Goal: Task Accomplishment & Management: Use online tool/utility

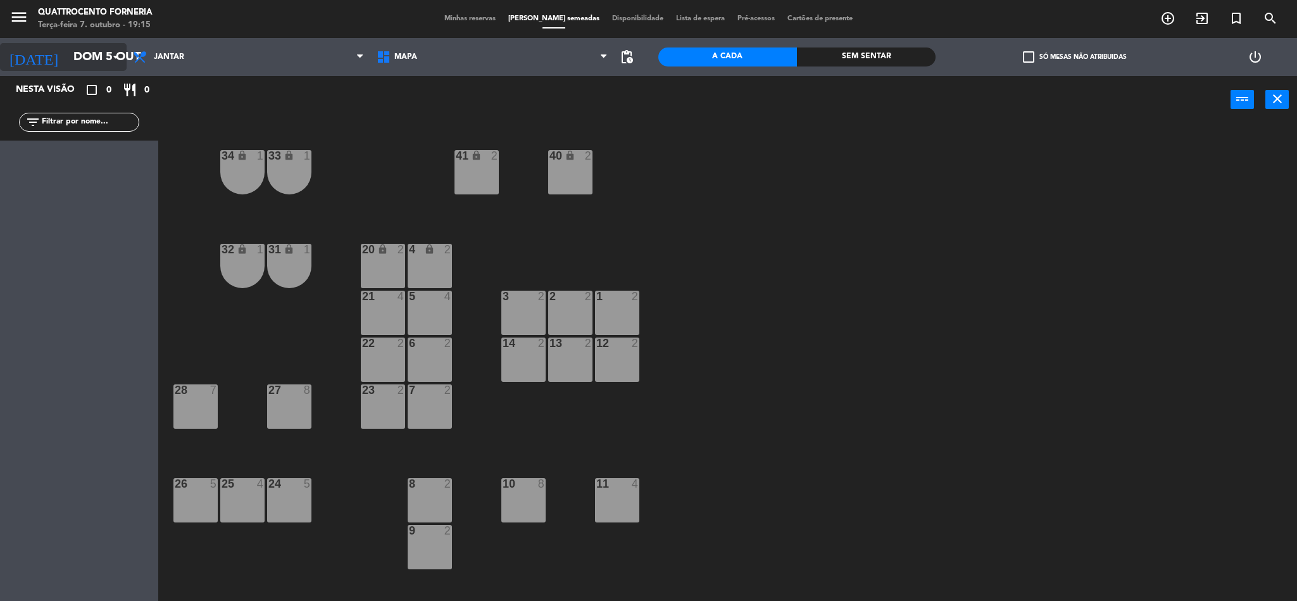
click at [78, 59] on input "Dom 5 out" at bounding box center [143, 57] width 153 height 27
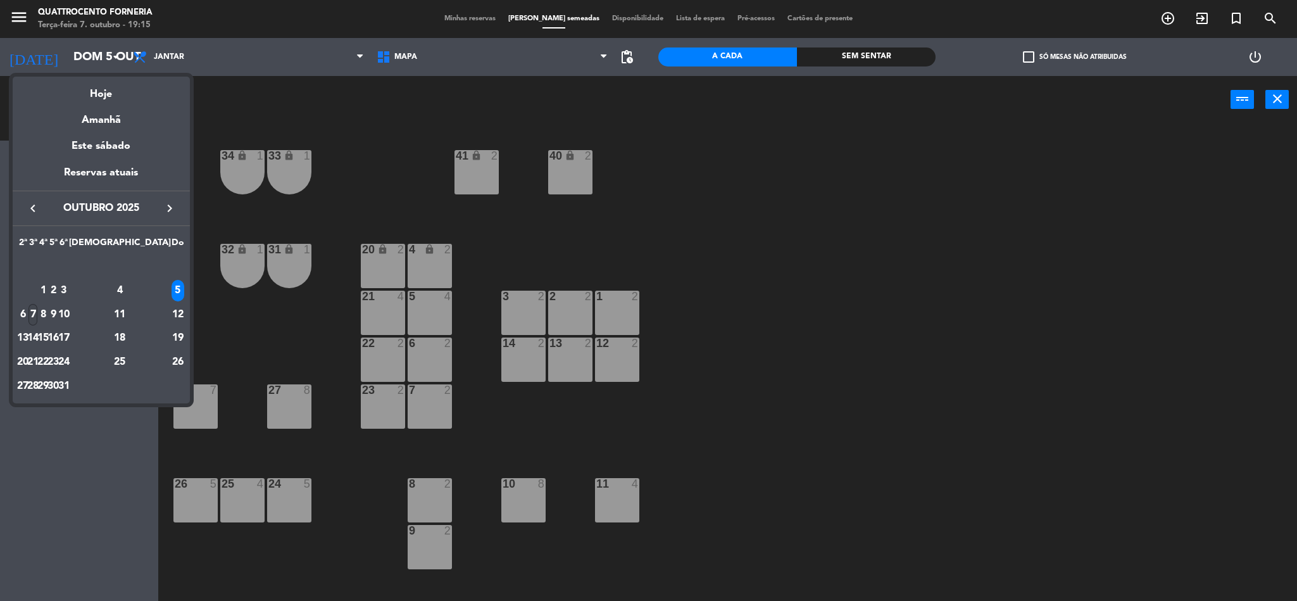
click at [38, 316] on div "7" at bounding box center [32, 315] width 9 height 22
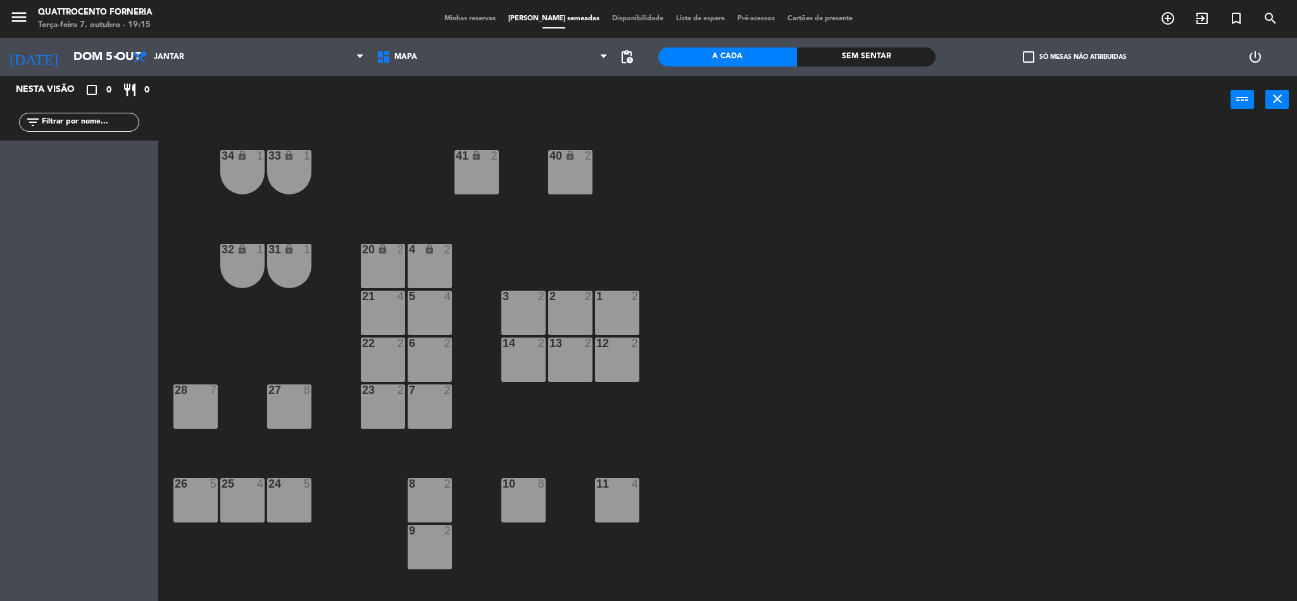
type input "Ter 7 out"
click at [69, 168] on div at bounding box center [79, 175] width 146 height 14
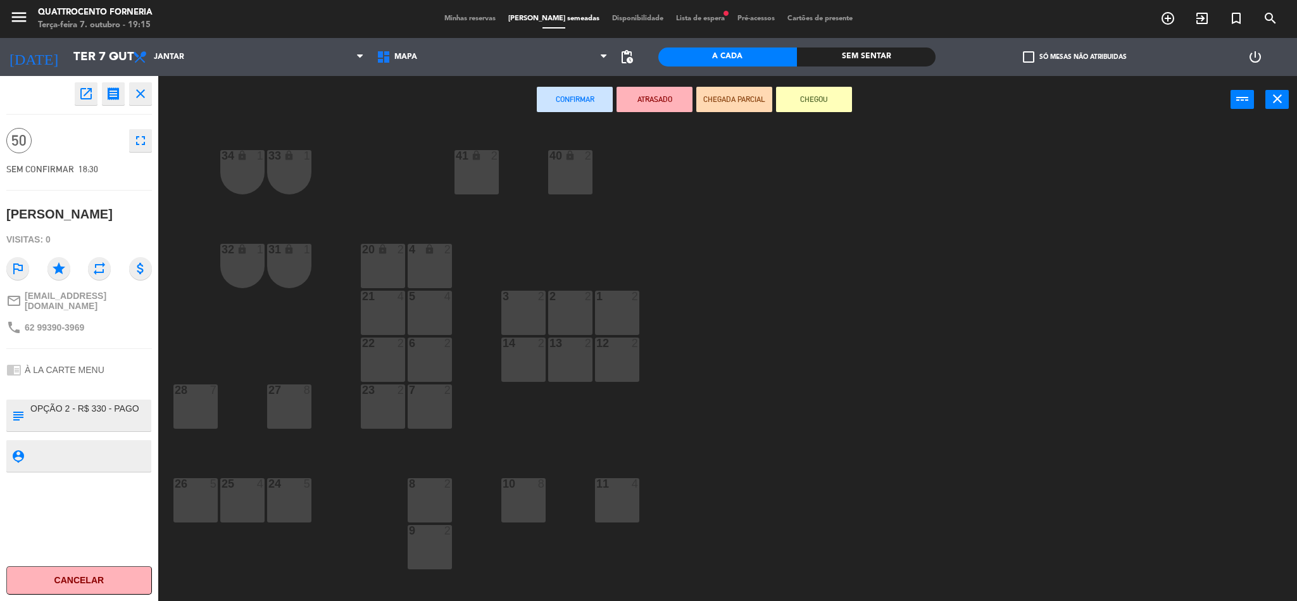
click at [88, 429] on textarea at bounding box center [89, 415] width 121 height 27
type textarea "OPÇÃO 2 - R$ 330 - PAGO pra 50 pax"
click at [110, 517] on div "open_in_new receipt 6:30 PM [DATE] pessoas EVENTO - [PERSON_NAME] EXPERIENCE À …" at bounding box center [79, 338] width 158 height 525
click at [359, 479] on div "34 lock 1 33 lock 1 41 lock 2 40 lock 2 32 lock 1 31 lock 1 20 lock 2 4 lock 2 …" at bounding box center [734, 365] width 1126 height 477
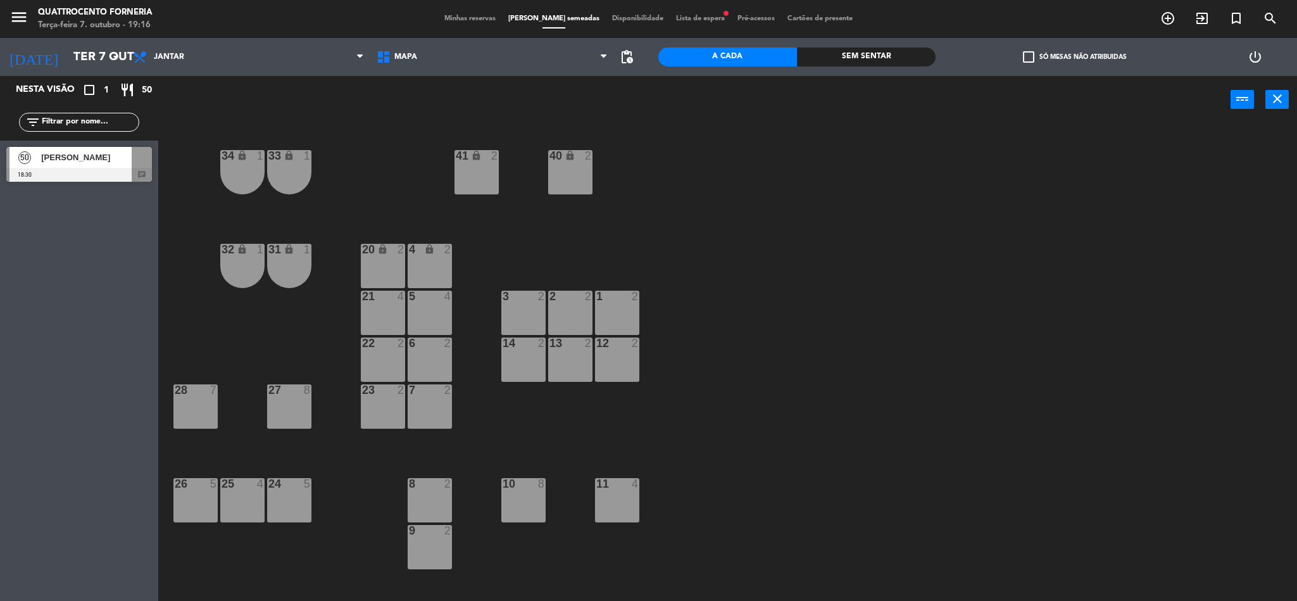
click at [84, 169] on div at bounding box center [79, 175] width 146 height 14
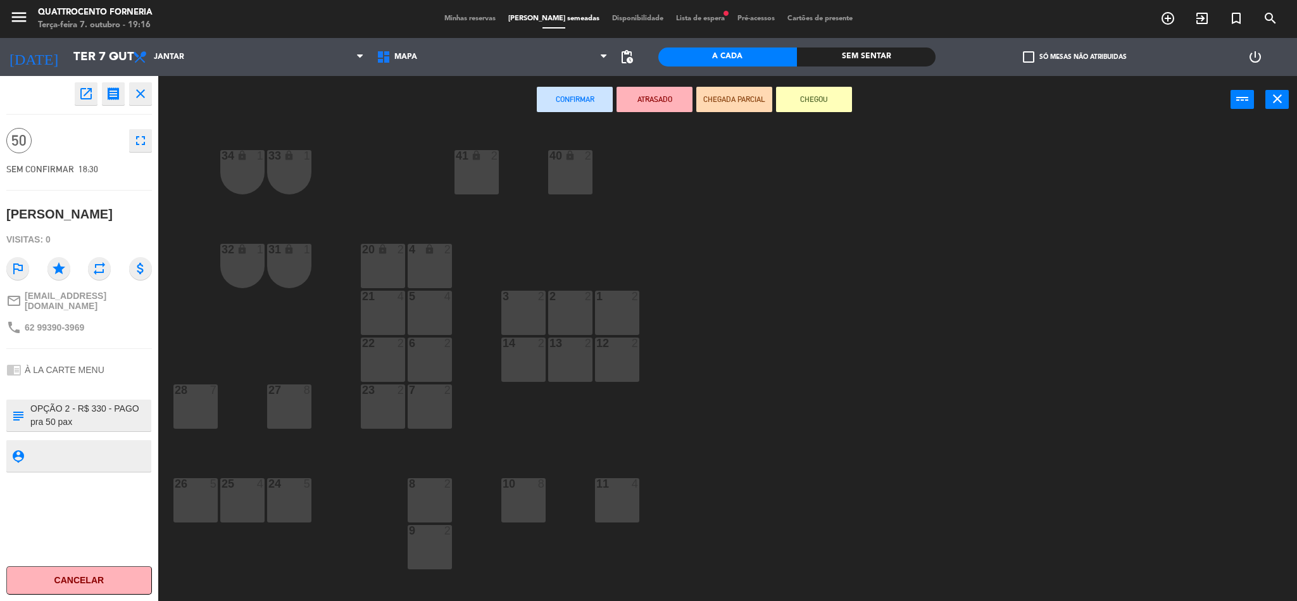
click at [243, 442] on div "34 lock 1 33 lock 1 41 lock 2 40 lock 2 32 lock 1 31 lock 1 20 lock 2 4 lock 2 …" at bounding box center [734, 365] width 1126 height 477
